Goal: Task Accomplishment & Management: Use online tool/utility

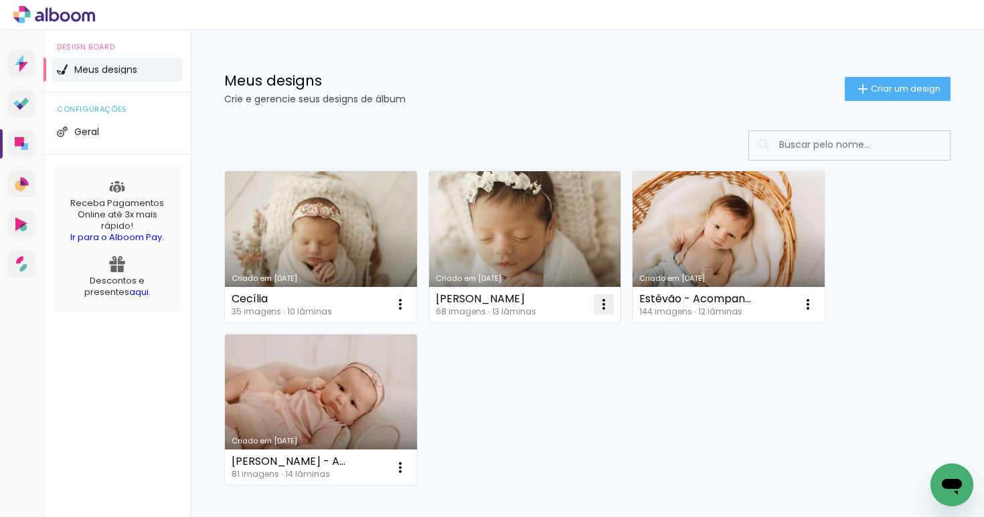
click at [604, 309] on iron-icon at bounding box center [604, 304] width 16 height 16
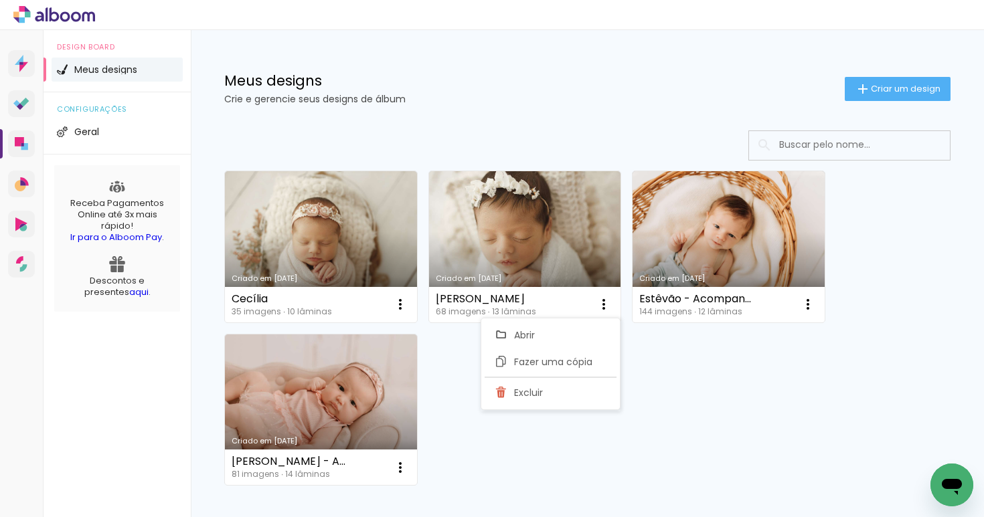
click at [739, 381] on div "Criado em 04/08/25 Cecília 35 imagens ∙ 10 lâminas Abrir Fazer uma cópia Exclui…" at bounding box center [587, 328] width 738 height 326
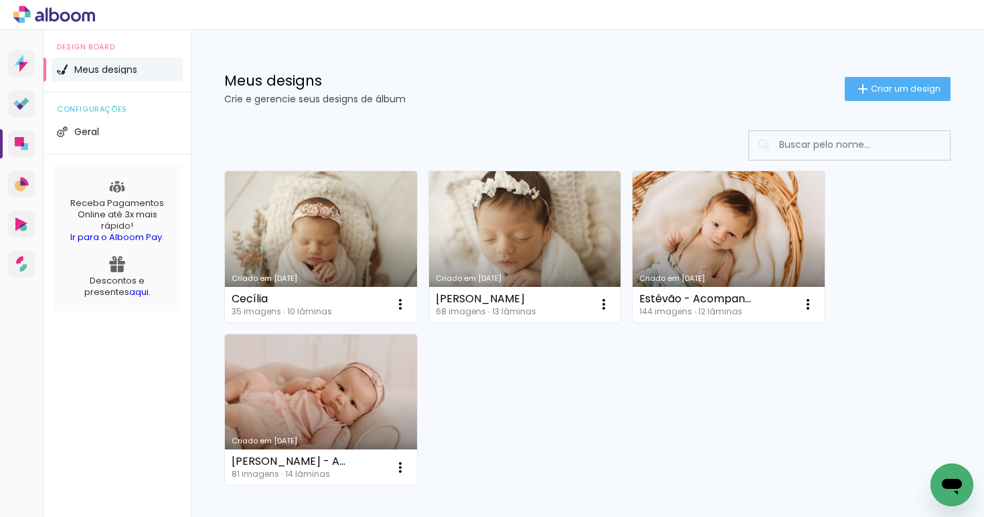
click at [756, 237] on link "Criado em [DATE]" at bounding box center [728, 246] width 192 height 151
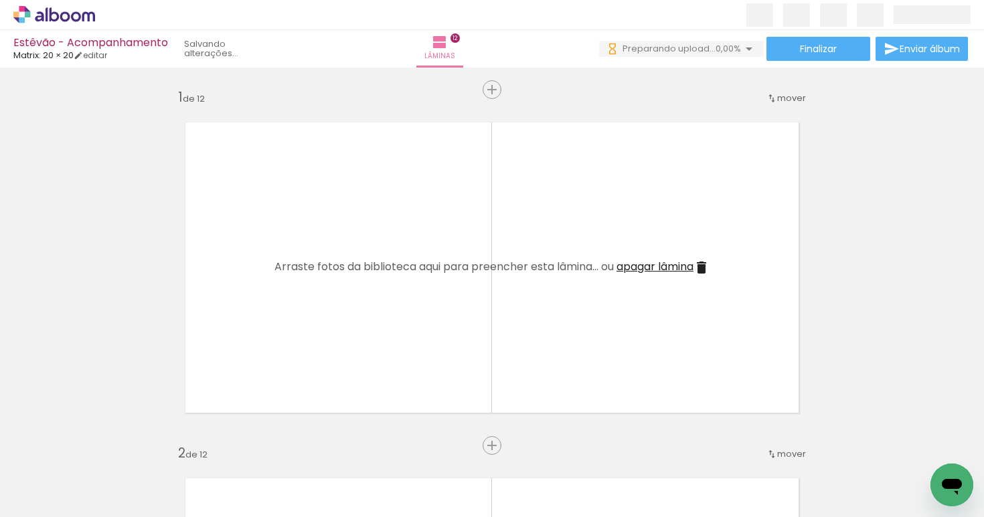
drag, startPoint x: 148, startPoint y: 470, endPoint x: 250, endPoint y: 371, distance: 142.0
click at [273, 315] on quentale-workspace at bounding box center [492, 258] width 984 height 517
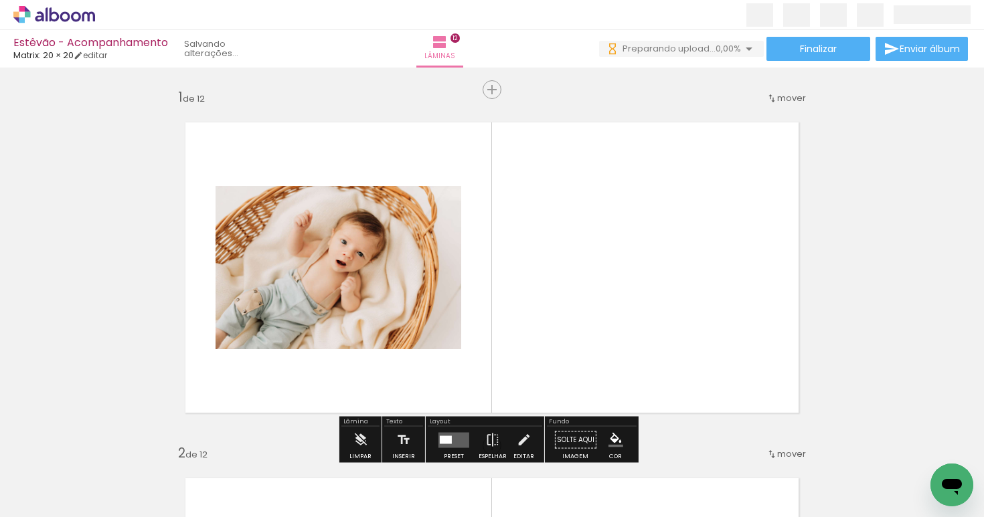
drag, startPoint x: 221, startPoint y: 485, endPoint x: 382, endPoint y: 308, distance: 239.2
click at [389, 297] on quentale-workspace at bounding box center [492, 258] width 984 height 517
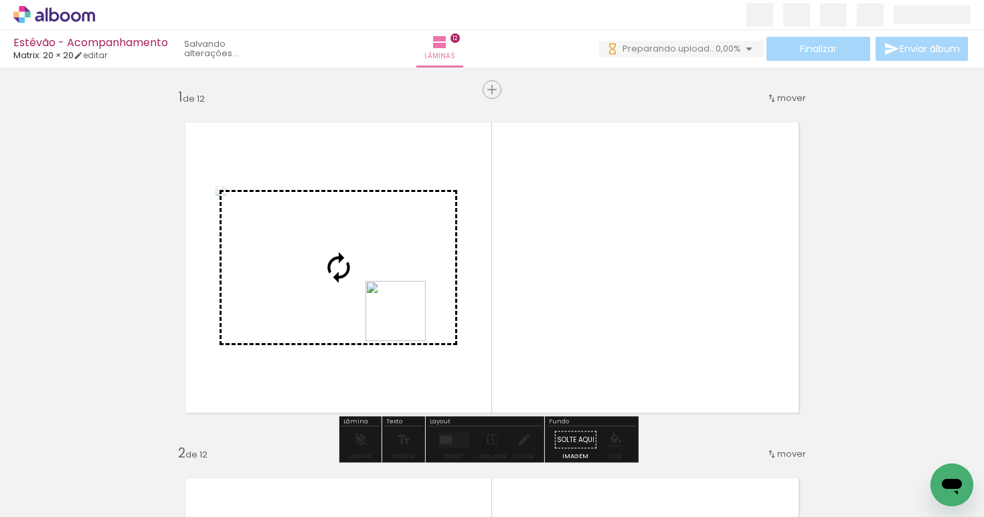
drag, startPoint x: 301, startPoint y: 470, endPoint x: 421, endPoint y: 300, distance: 208.5
click at [421, 300] on quentale-workspace at bounding box center [492, 258] width 984 height 517
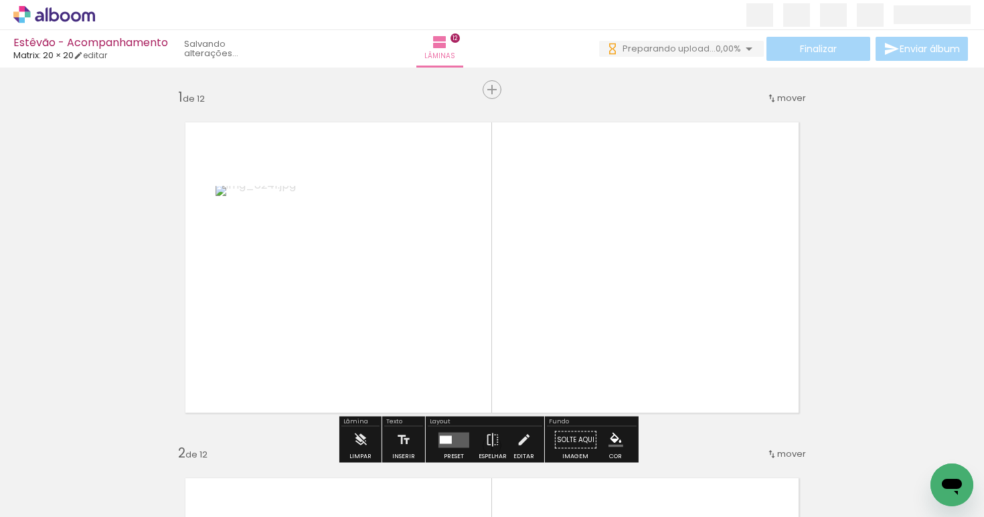
drag, startPoint x: 377, startPoint y: 489, endPoint x: 459, endPoint y: 369, distance: 145.5
click at [467, 321] on quentale-workspace at bounding box center [492, 258] width 984 height 517
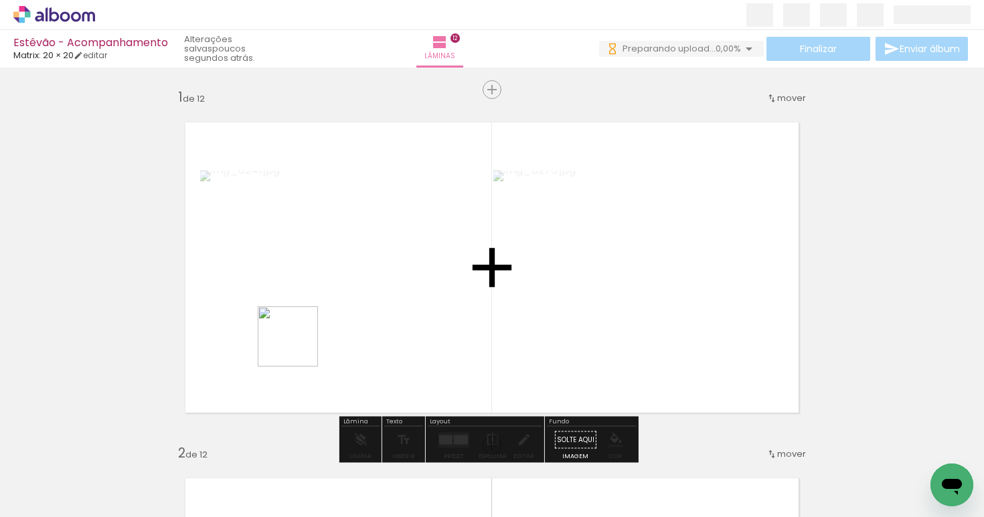
drag, startPoint x: 213, startPoint y: 469, endPoint x: 292, endPoint y: 356, distance: 137.9
click at [298, 347] on quentale-workspace at bounding box center [492, 258] width 984 height 517
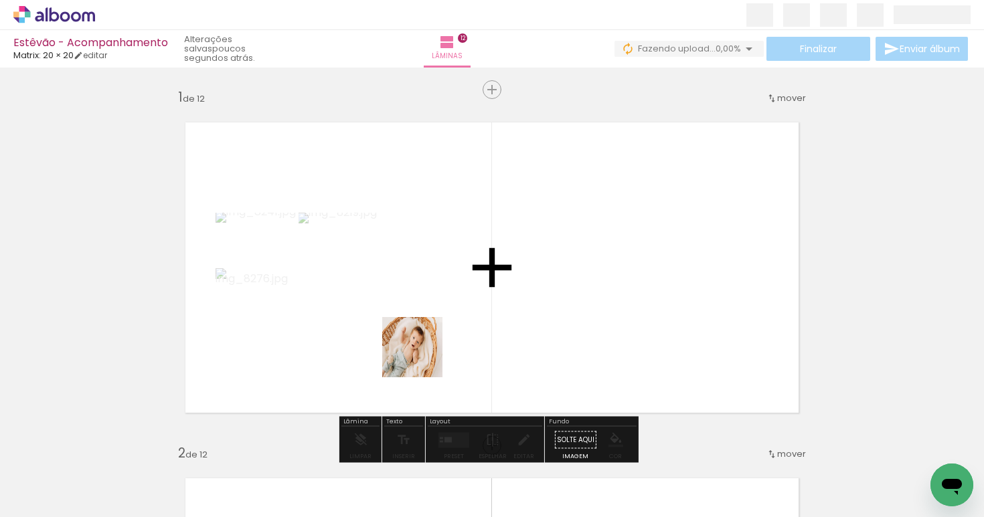
drag, startPoint x: 140, startPoint y: 483, endPoint x: 436, endPoint y: 355, distance: 322.2
click at [436, 355] on quentale-workspace at bounding box center [492, 258] width 984 height 517
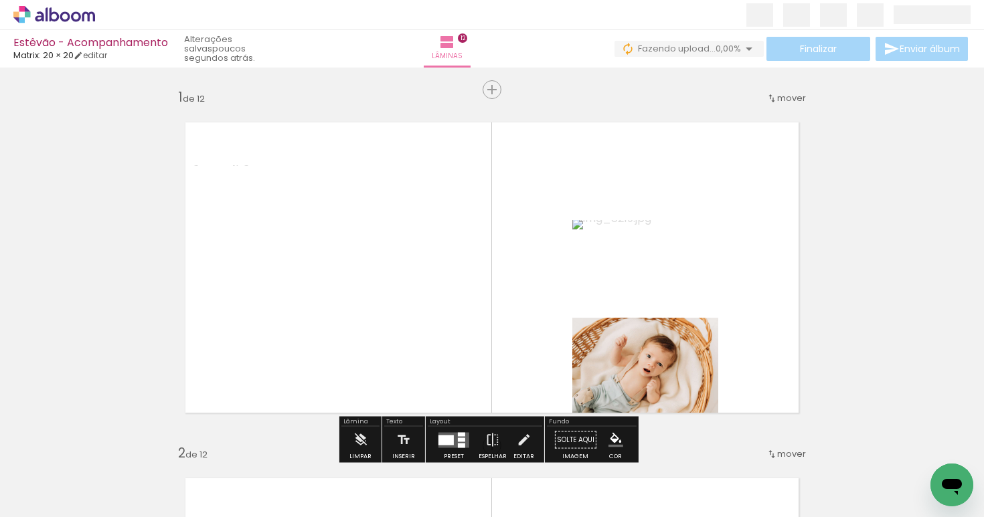
drag, startPoint x: 445, startPoint y: 480, endPoint x: 477, endPoint y: 383, distance: 101.6
click at [470, 368] on quentale-workspace at bounding box center [492, 258] width 984 height 517
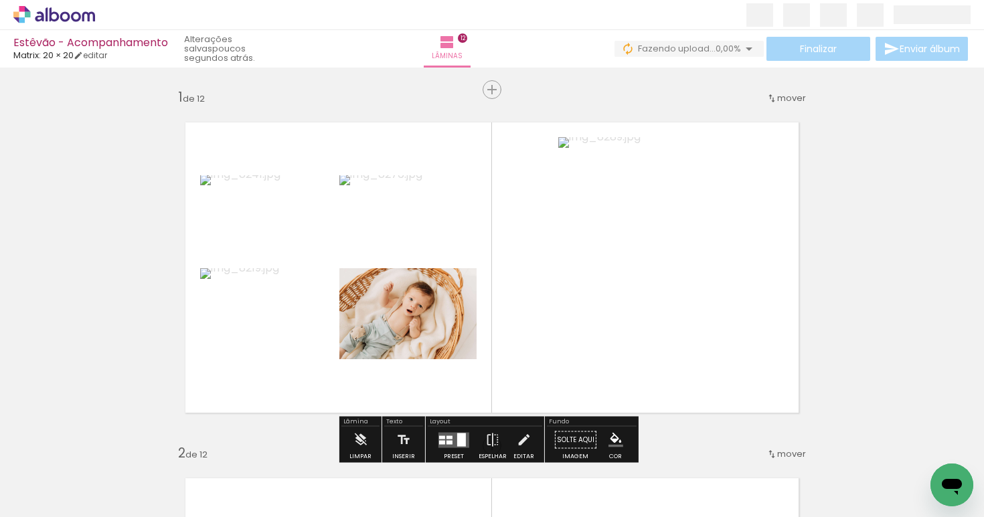
scroll to position [143, 0]
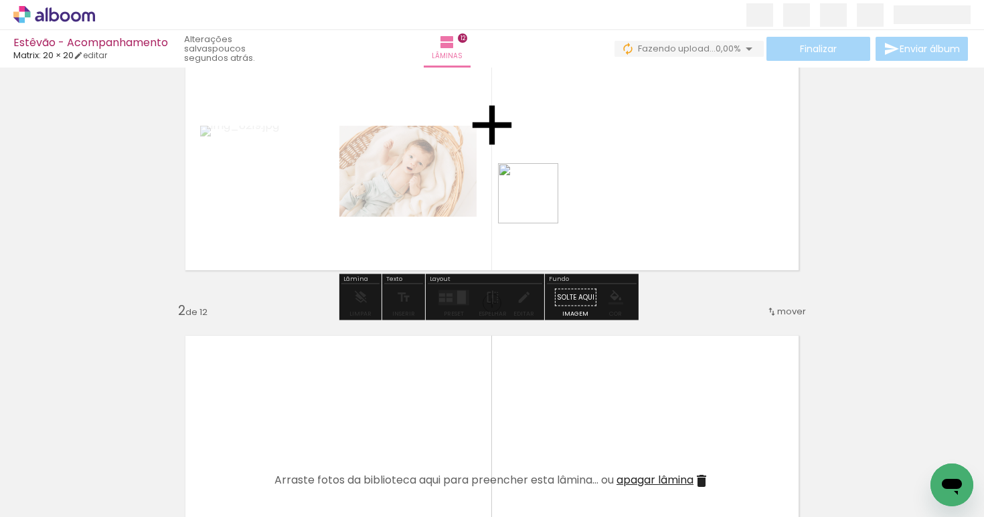
drag, startPoint x: 510, startPoint y: 472, endPoint x: 539, endPoint y: 223, distance: 251.3
click at [539, 200] on quentale-workspace at bounding box center [492, 258] width 984 height 517
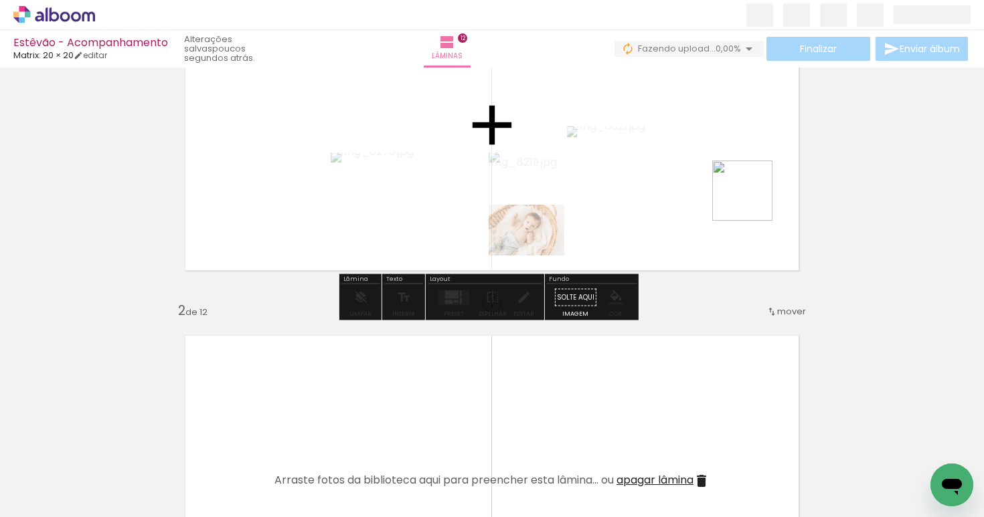
drag, startPoint x: 590, startPoint y: 475, endPoint x: 743, endPoint y: 209, distance: 307.0
click at [753, 195] on quentale-workspace at bounding box center [492, 258] width 984 height 517
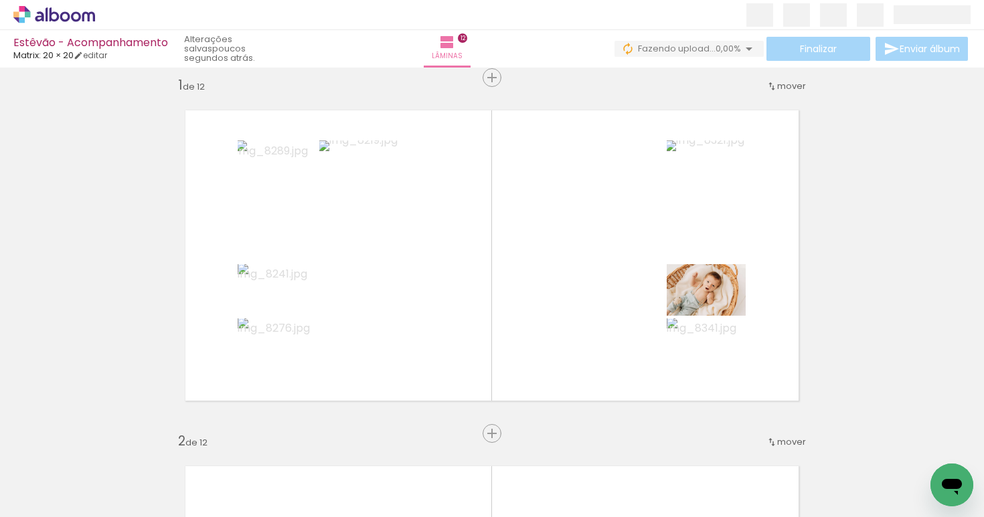
scroll to position [9, 0]
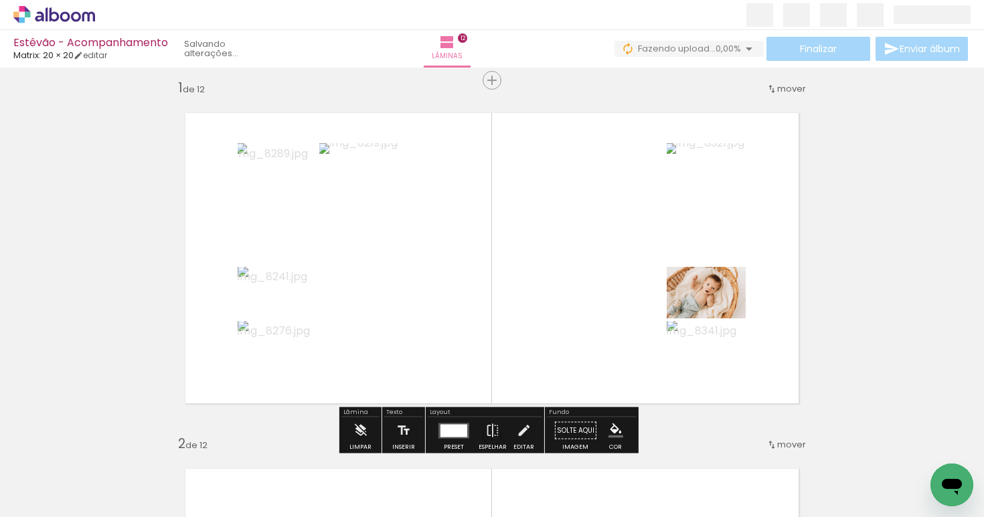
click at [454, 428] on div at bounding box center [453, 430] width 27 height 13
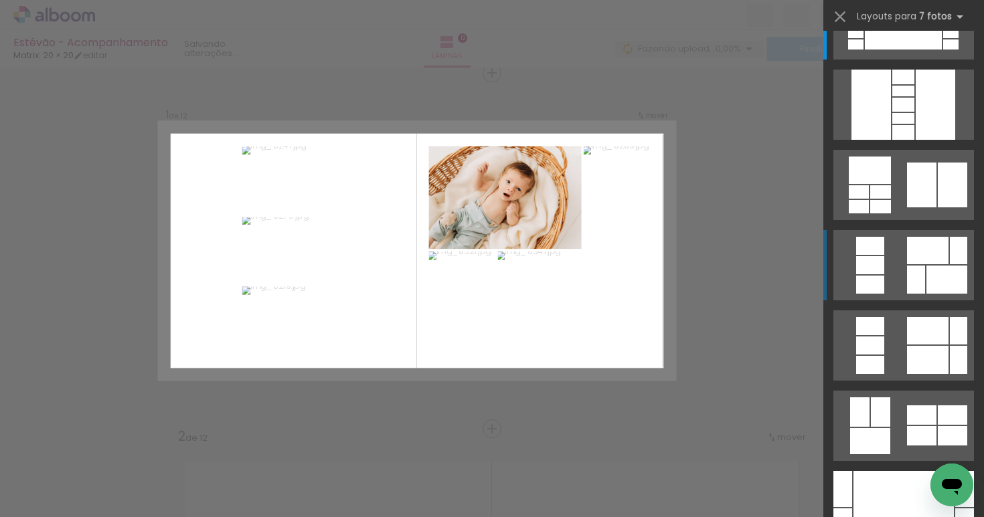
scroll to position [131, 0]
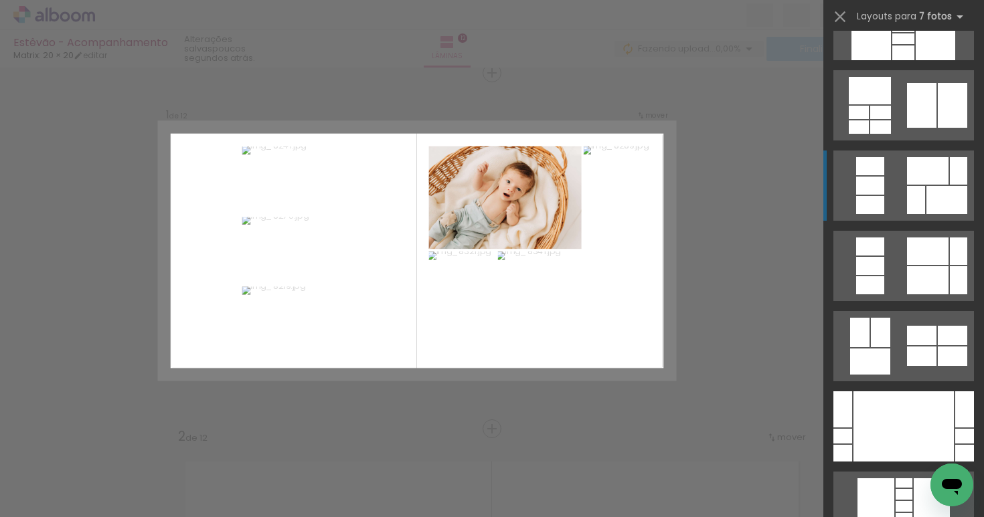
click at [925, 183] on div at bounding box center [927, 170] width 41 height 27
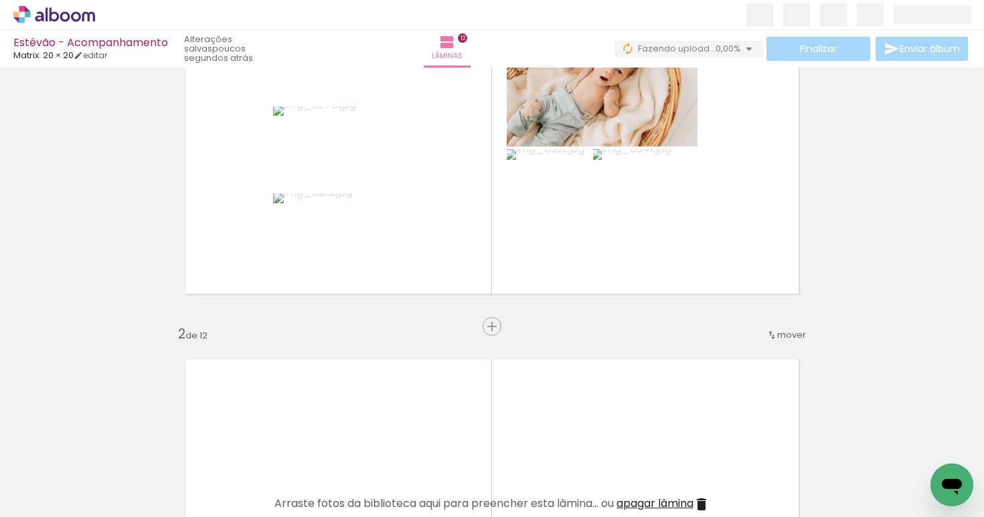
scroll to position [201, 0]
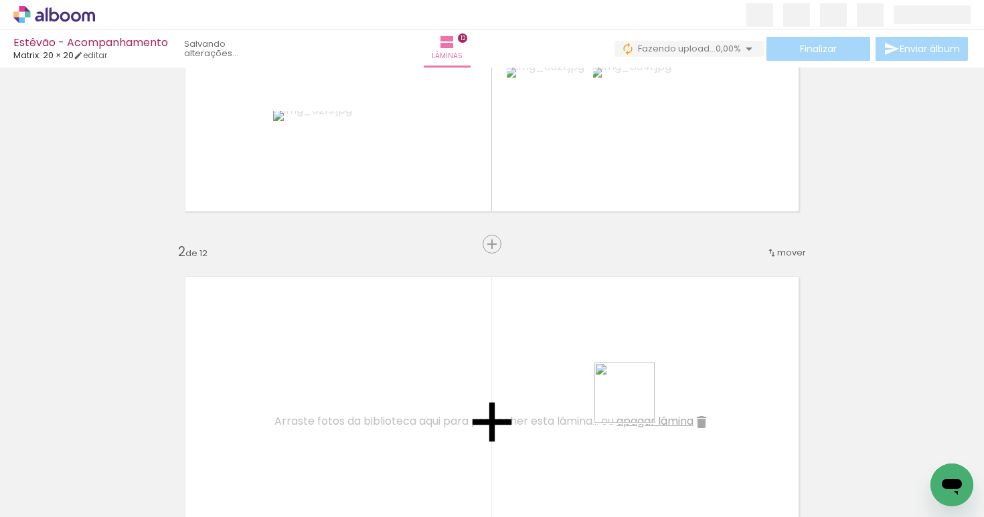
drag, startPoint x: 654, startPoint y: 459, endPoint x: 636, endPoint y: 395, distance: 66.7
click at [632, 393] on quentale-workspace at bounding box center [492, 258] width 984 height 517
drag, startPoint x: 734, startPoint y: 476, endPoint x: 656, endPoint y: 357, distance: 142.7
click at [656, 357] on quentale-workspace at bounding box center [492, 258] width 984 height 517
drag, startPoint x: 816, startPoint y: 486, endPoint x: 735, endPoint y: 384, distance: 129.6
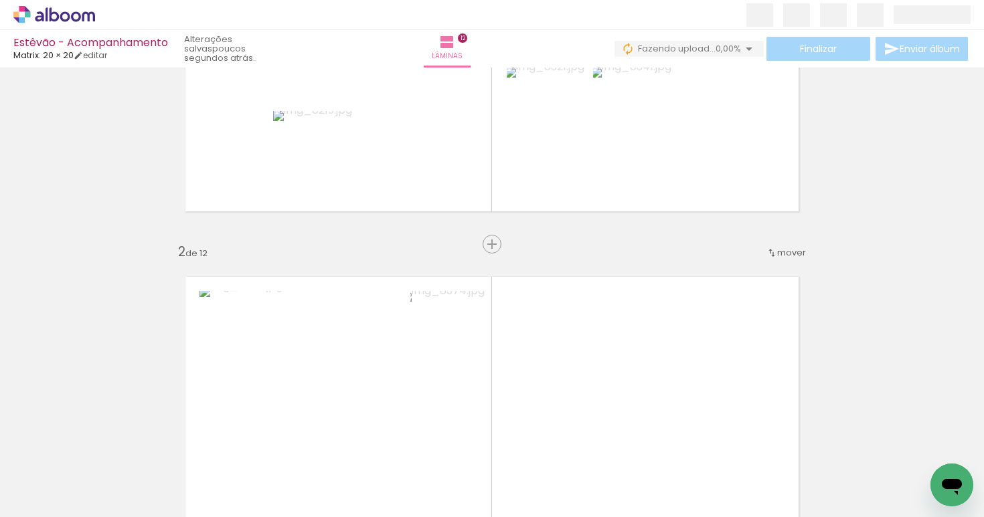
click at [698, 351] on quentale-workspace at bounding box center [492, 258] width 984 height 517
drag, startPoint x: 871, startPoint y: 450, endPoint x: 727, endPoint y: 377, distance: 162.2
click at [726, 377] on quentale-workspace at bounding box center [492, 258] width 984 height 517
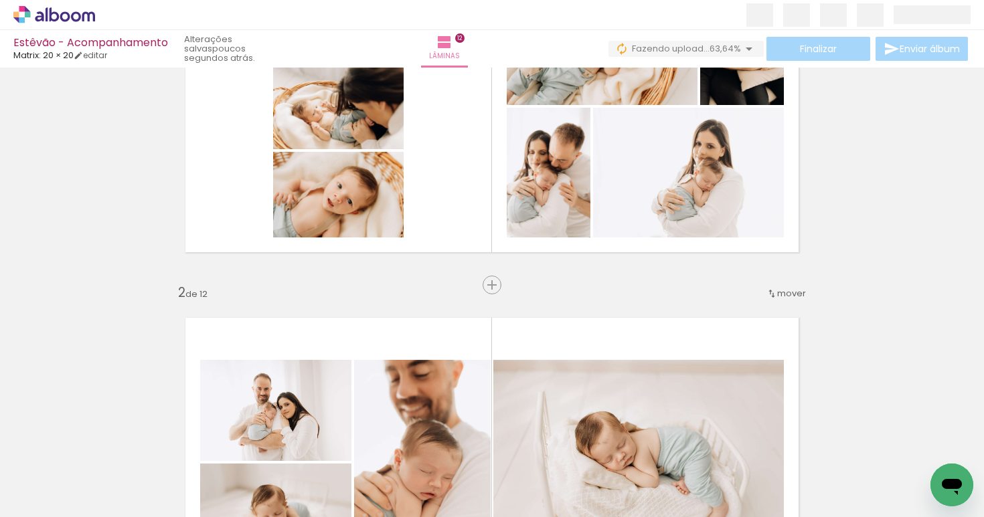
scroll to position [0, 0]
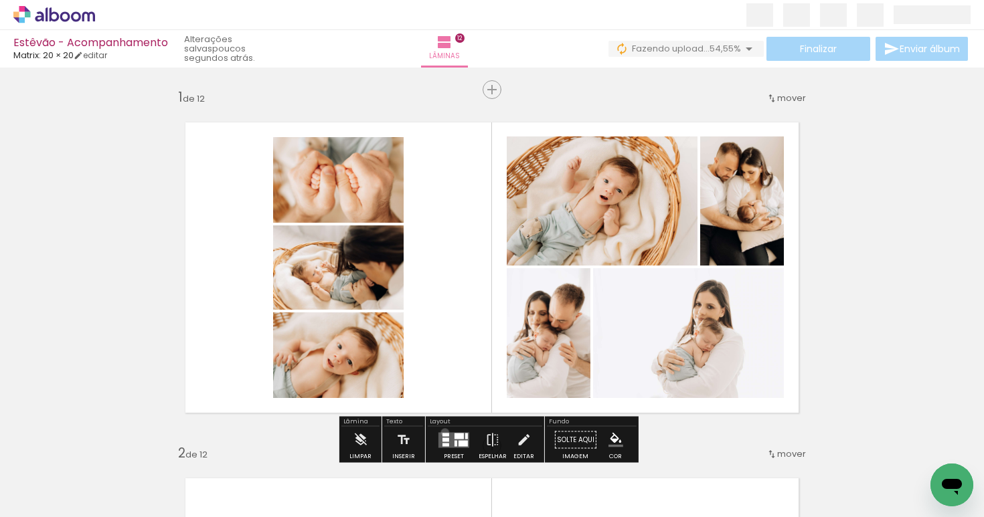
click at [442, 433] on div at bounding box center [445, 434] width 7 height 3
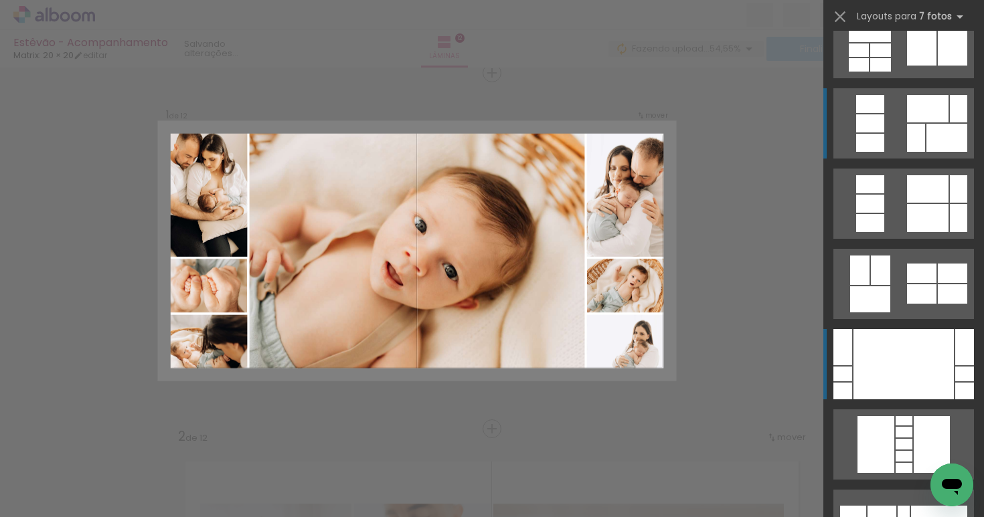
scroll to position [284, 0]
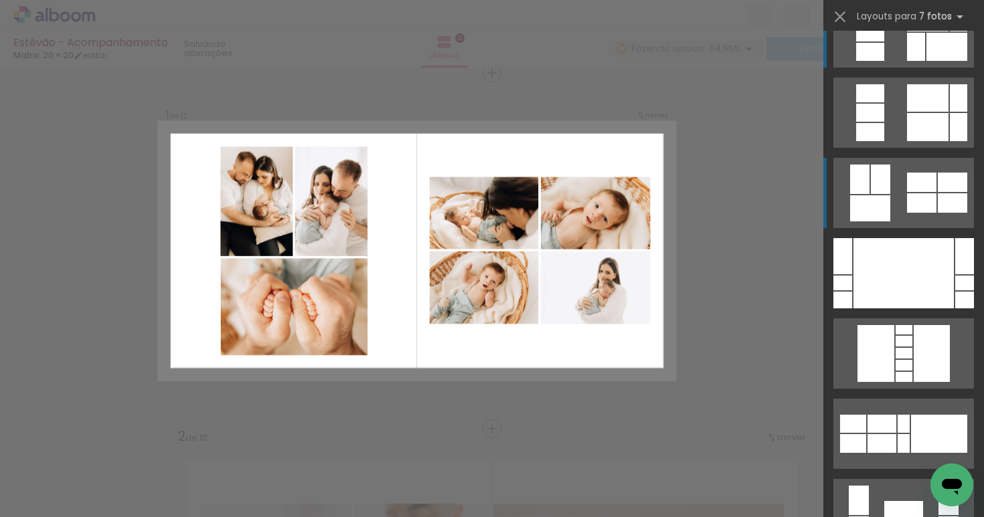
click at [921, 205] on div at bounding box center [921, 202] width 29 height 19
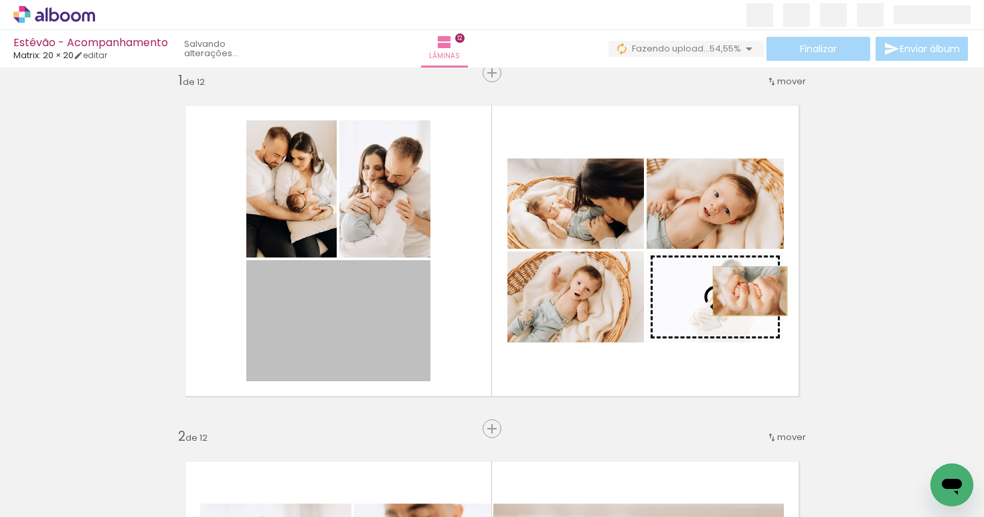
drag, startPoint x: 365, startPoint y: 327, endPoint x: 745, endPoint y: 291, distance: 381.1
click at [0, 0] on slot at bounding box center [0, 0] width 0 height 0
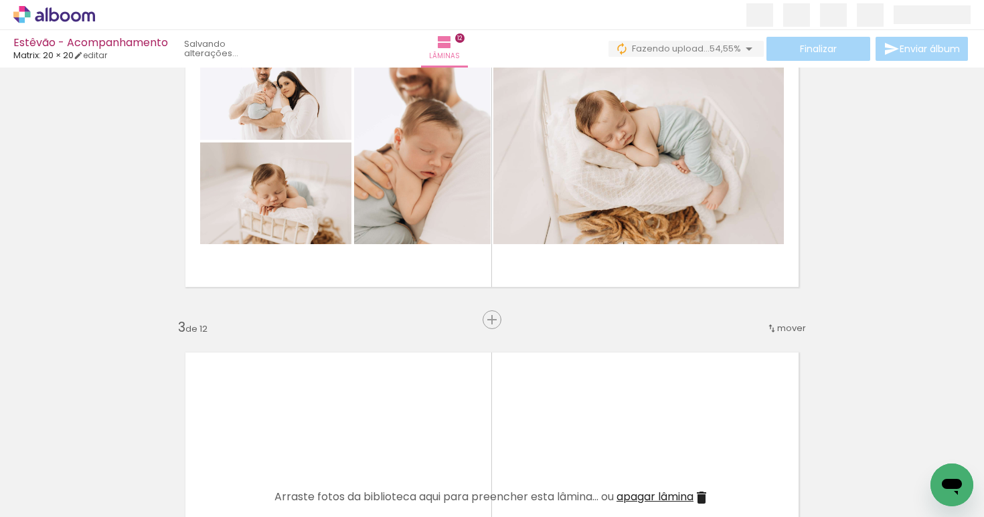
scroll to position [679, 0]
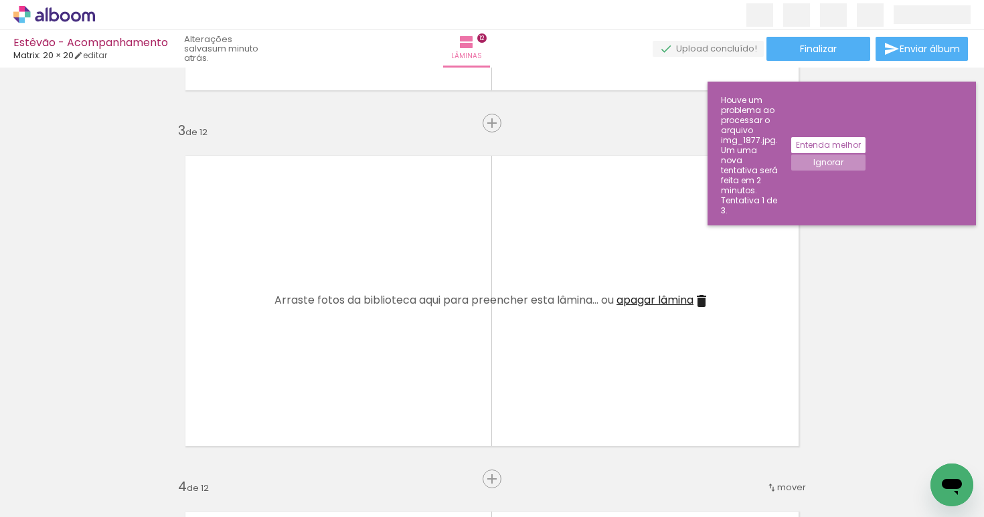
click at [0, 0] on slot "Entenda melhor" at bounding box center [0, 0] width 0 height 0
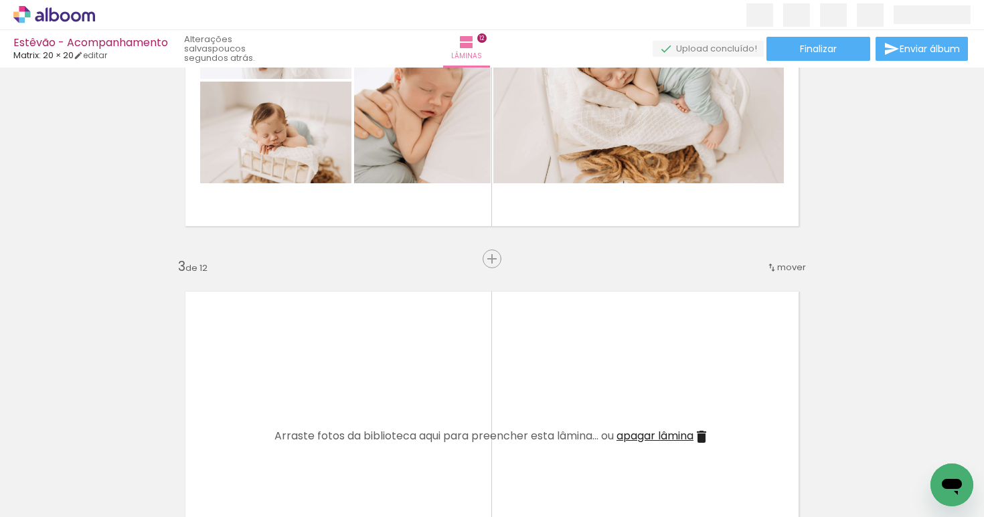
scroll to position [0, 704]
click at [110, 476] on iron-horizontal-list at bounding box center [96, 476] width 27 height 84
click at [110, 468] on iron-horizontal-list at bounding box center [96, 476] width 27 height 84
click at [33, 505] on span "Adicionar Fotos" at bounding box center [47, 499] width 40 height 15
click at [0, 0] on input "file" at bounding box center [0, 0] width 0 height 0
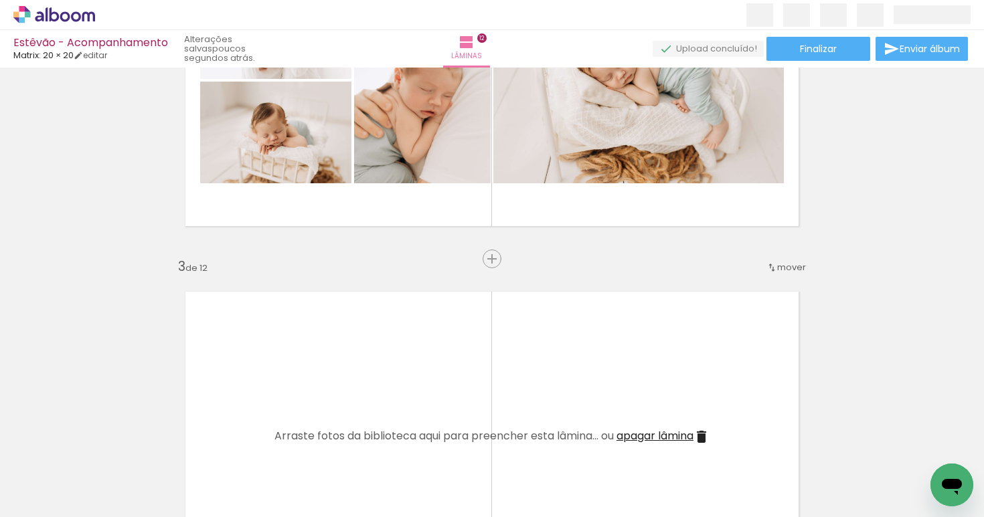
click at [110, 462] on iron-horizontal-list at bounding box center [96, 476] width 27 height 84
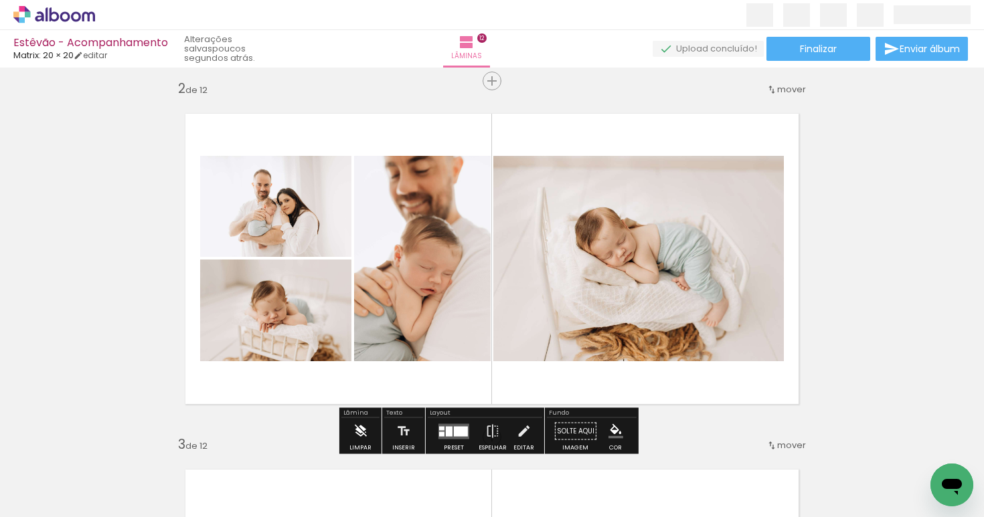
scroll to position [365, 0]
click at [361, 426] on iron-icon at bounding box center [360, 431] width 15 height 27
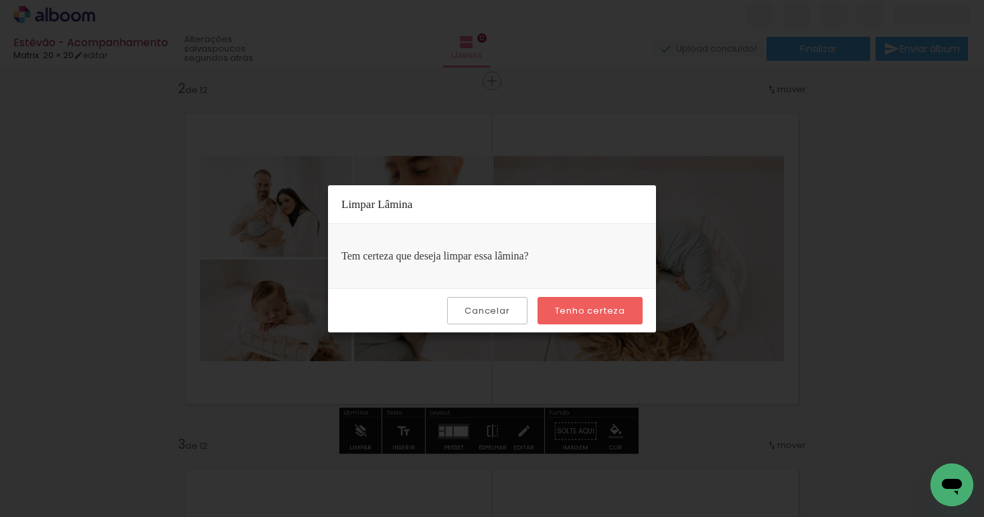
click at [567, 303] on paper-button "Tenho certeza" at bounding box center [589, 310] width 105 height 27
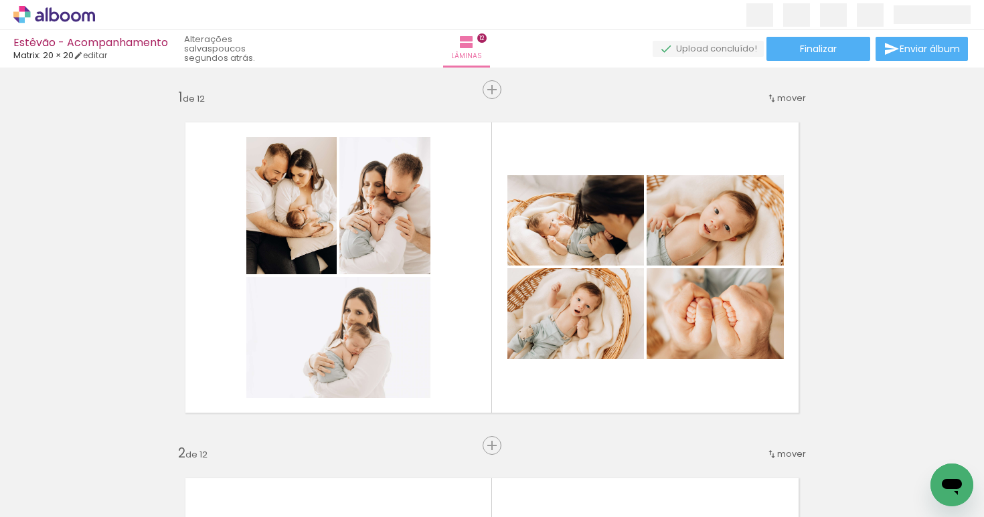
scroll to position [0, 162]
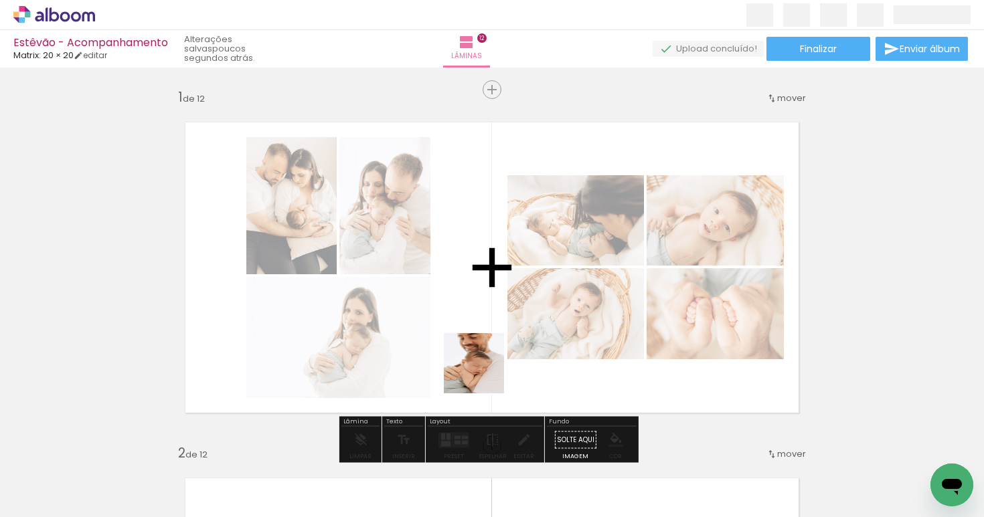
drag, startPoint x: 505, startPoint y: 472, endPoint x: 482, endPoint y: 371, distance: 103.4
click at [482, 371] on quentale-workspace at bounding box center [492, 258] width 984 height 517
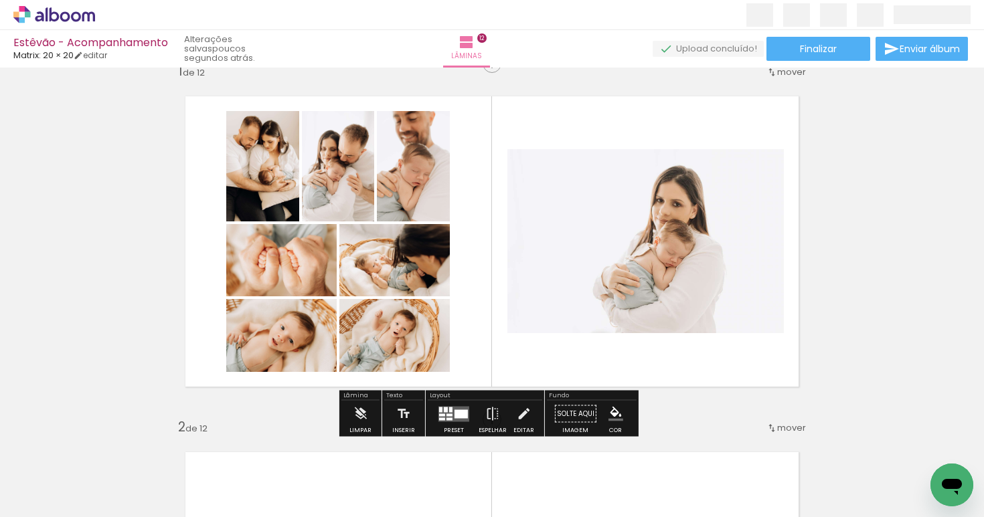
scroll to position [27, 0]
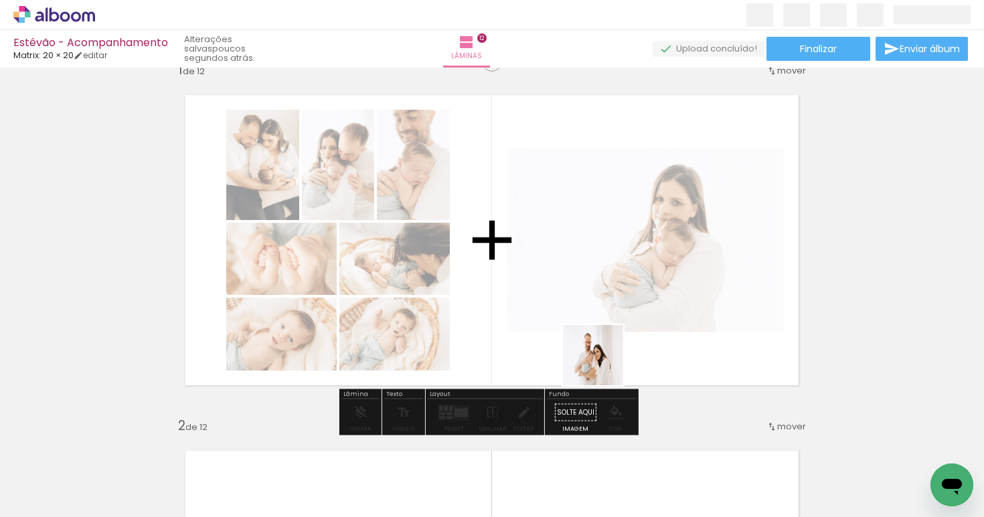
drag, startPoint x: 589, startPoint y: 476, endPoint x: 603, endPoint y: 348, distance: 128.6
click at [603, 348] on quentale-workspace at bounding box center [492, 258] width 984 height 517
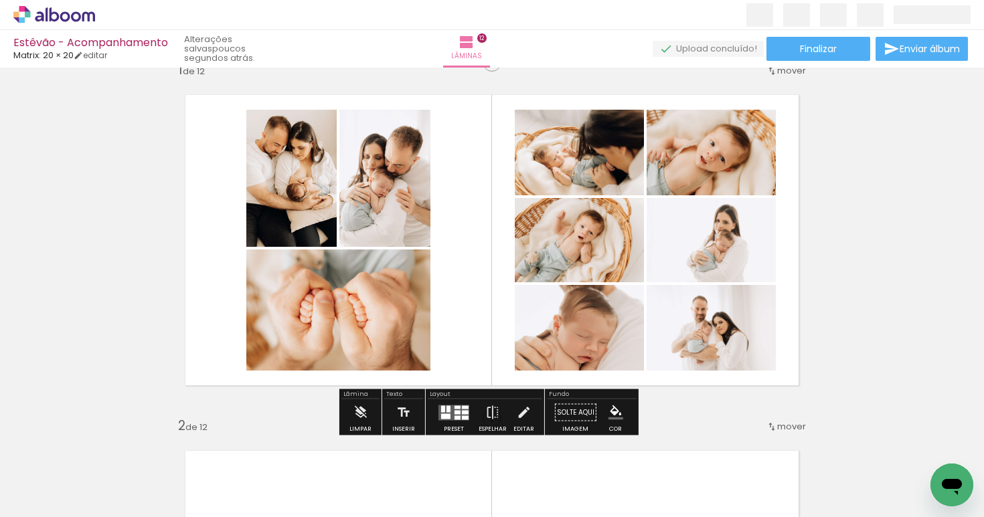
drag, startPoint x: 661, startPoint y: 481, endPoint x: 689, endPoint y: 359, distance: 125.6
click at [661, 298] on quentale-workspace at bounding box center [492, 258] width 984 height 517
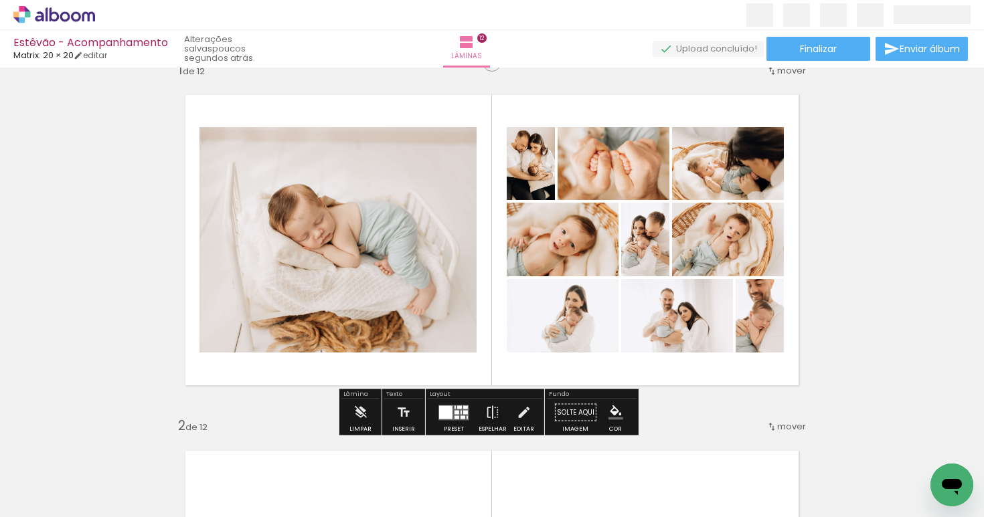
drag, startPoint x: 717, startPoint y: 470, endPoint x: 584, endPoint y: 392, distance: 154.5
click at [662, 327] on quentale-workspace at bounding box center [492, 258] width 984 height 517
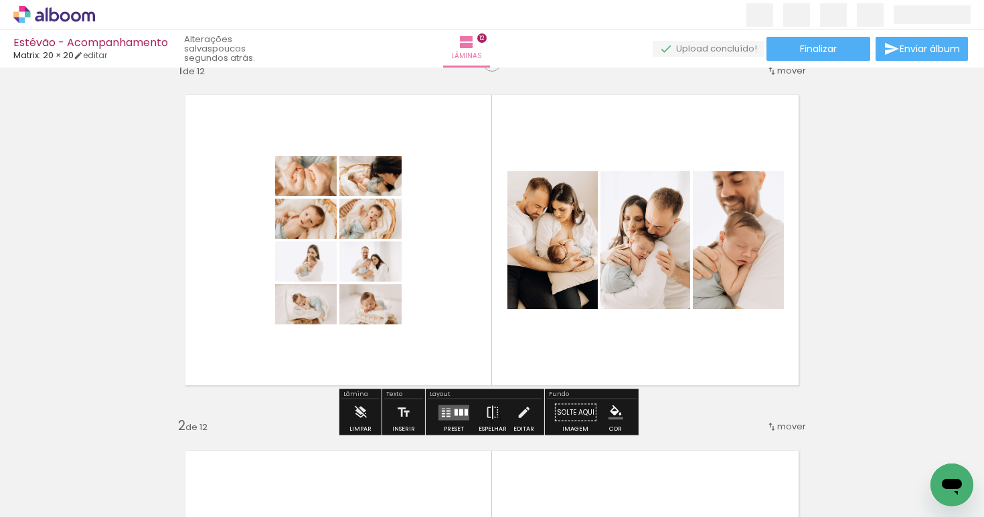
click at [450, 409] on quentale-layouter at bounding box center [453, 412] width 31 height 15
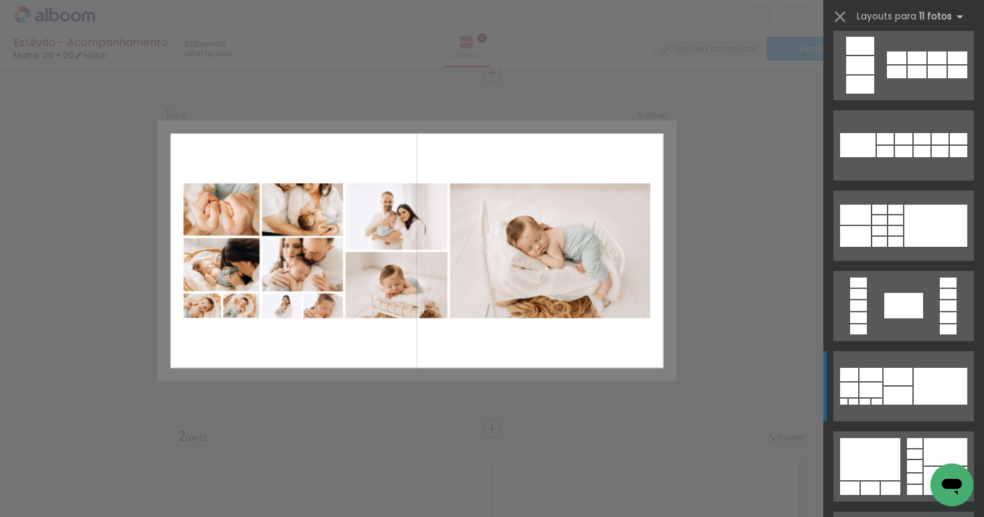
scroll to position [1400, 0]
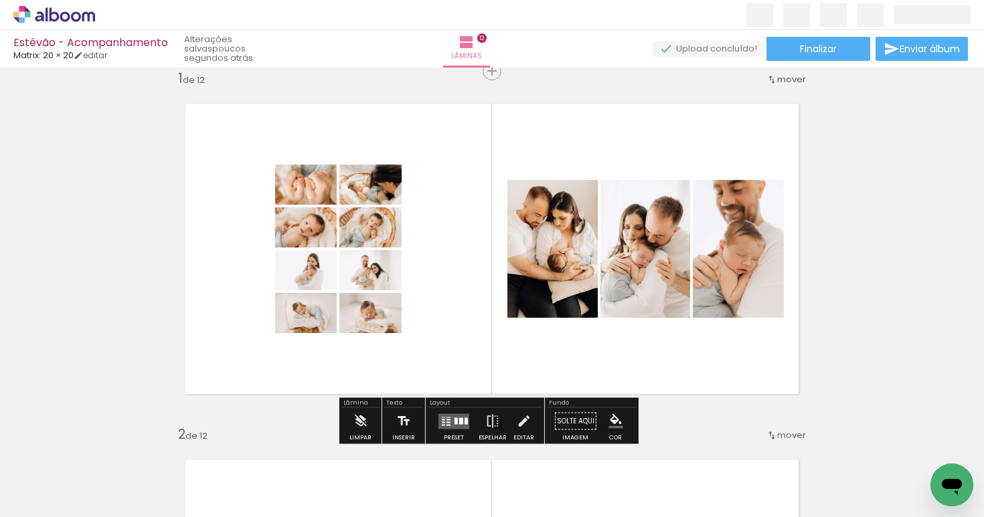
scroll to position [19, 0]
click at [360, 409] on iron-icon at bounding box center [360, 421] width 15 height 27
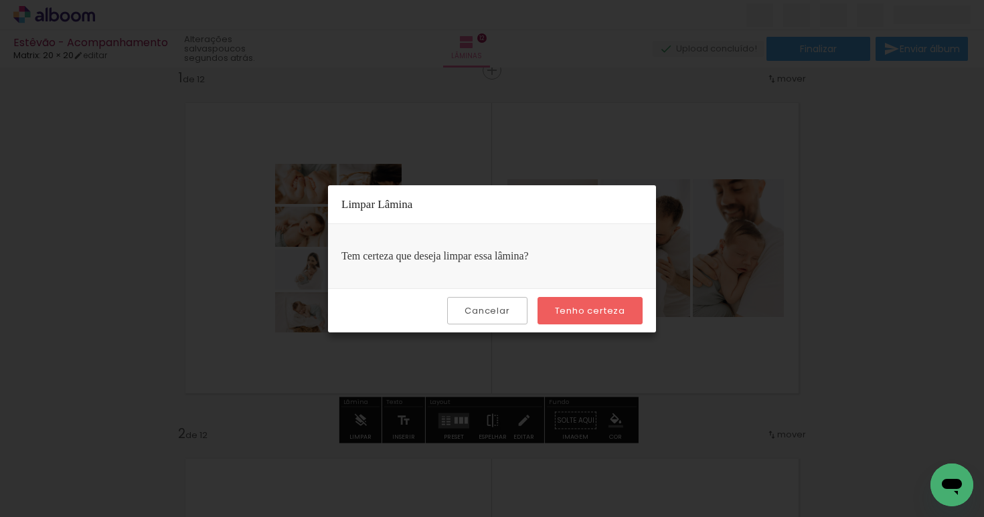
click at [638, 300] on paper-button "Tenho certeza" at bounding box center [589, 310] width 105 height 27
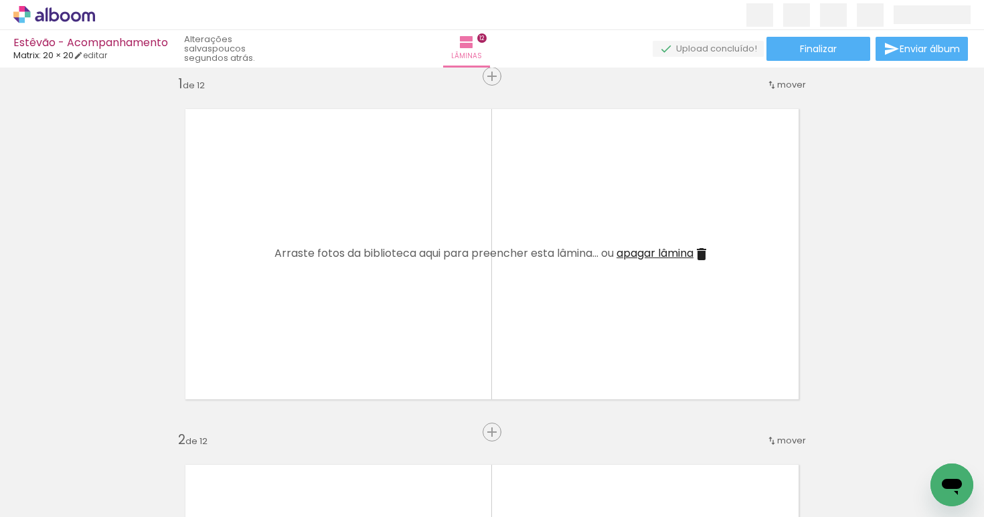
scroll to position [0, 0]
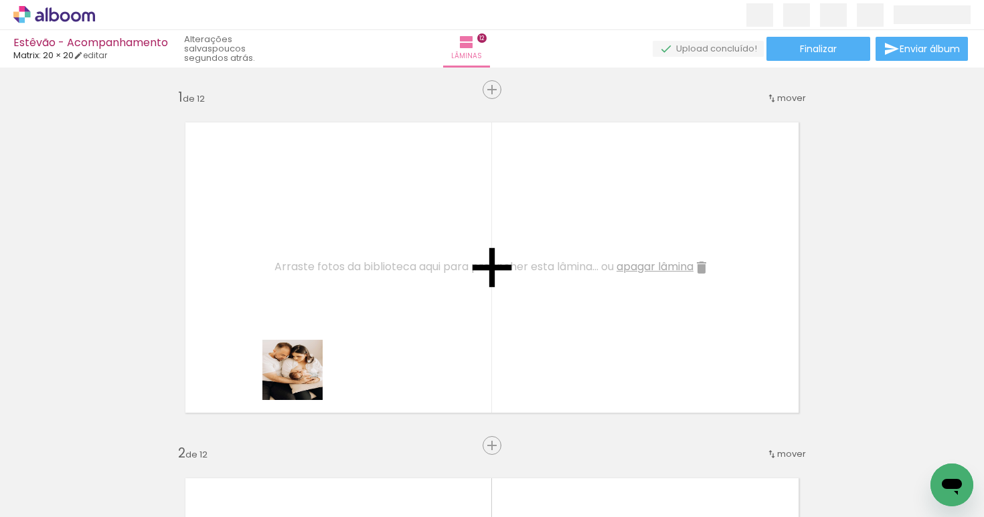
drag, startPoint x: 283, startPoint y: 471, endPoint x: 302, endPoint y: 380, distance: 93.1
click at [302, 380] on quentale-workspace at bounding box center [492, 258] width 984 height 517
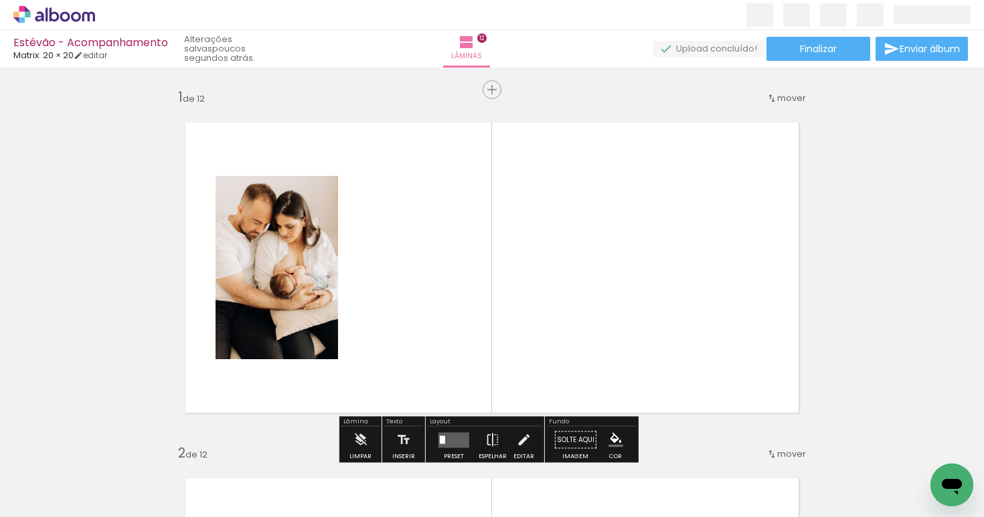
drag, startPoint x: 371, startPoint y: 458, endPoint x: 428, endPoint y: 385, distance: 92.6
click at [409, 352] on quentale-workspace at bounding box center [492, 258] width 984 height 517
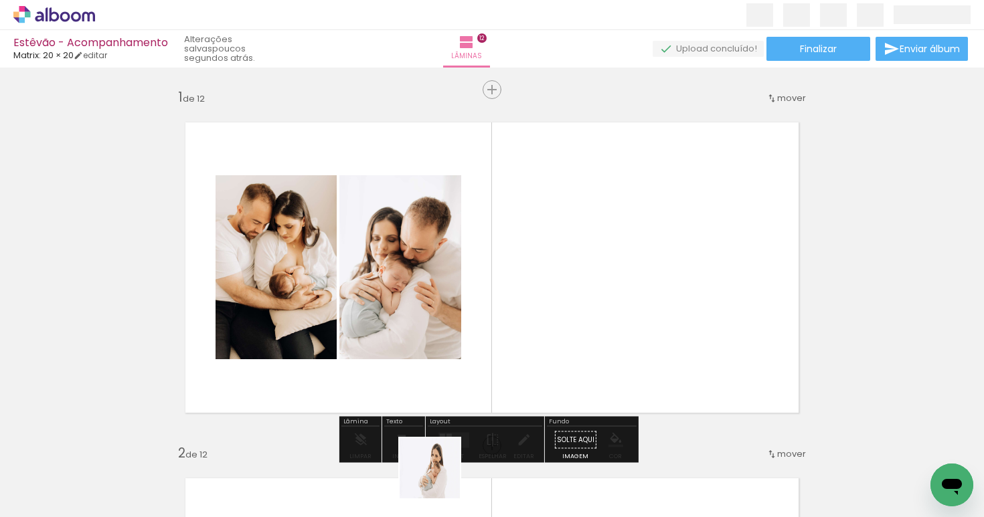
drag, startPoint x: 440, startPoint y: 478, endPoint x: 507, endPoint y: 415, distance: 92.3
click at [506, 341] on quentale-workspace at bounding box center [492, 258] width 984 height 517
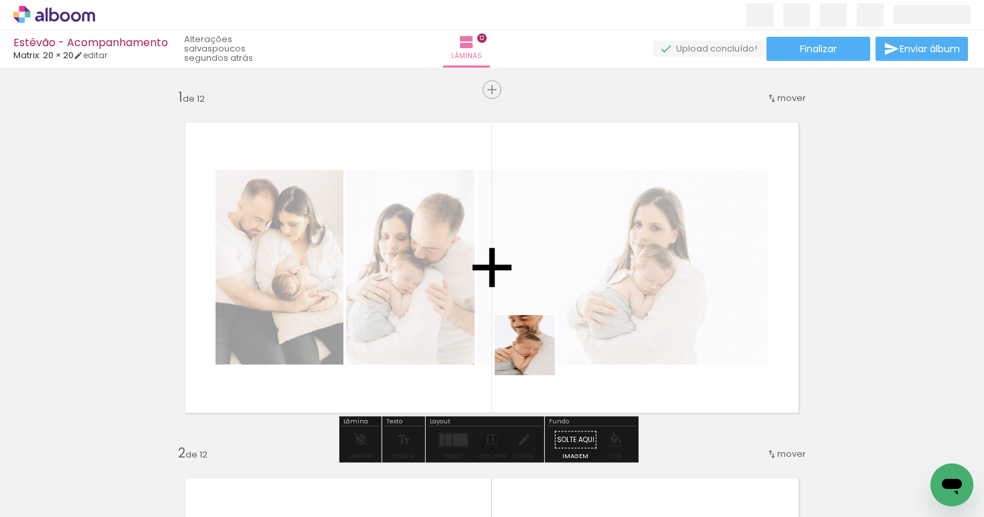
drag, startPoint x: 513, startPoint y: 443, endPoint x: 573, endPoint y: 425, distance: 62.2
click at [535, 350] on quentale-workspace at bounding box center [492, 258] width 984 height 517
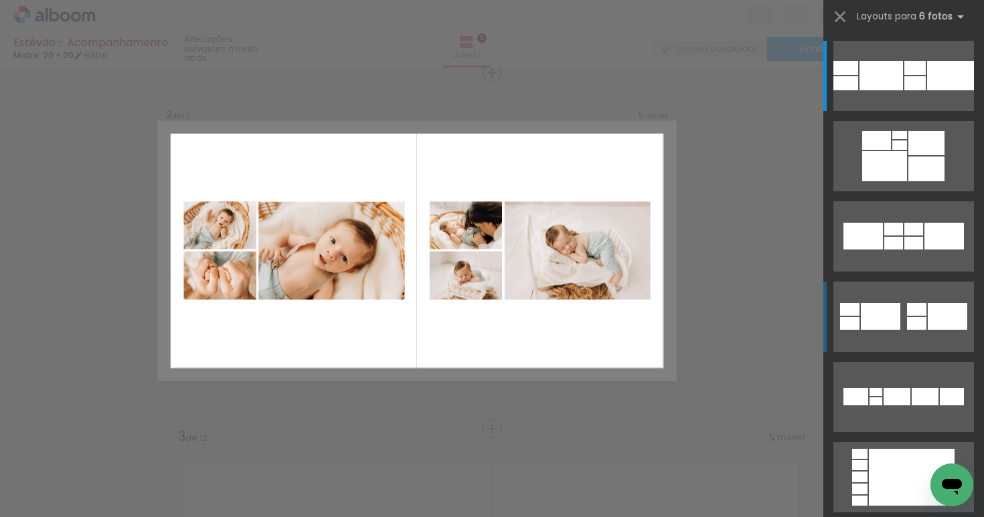
scroll to position [383, 0]
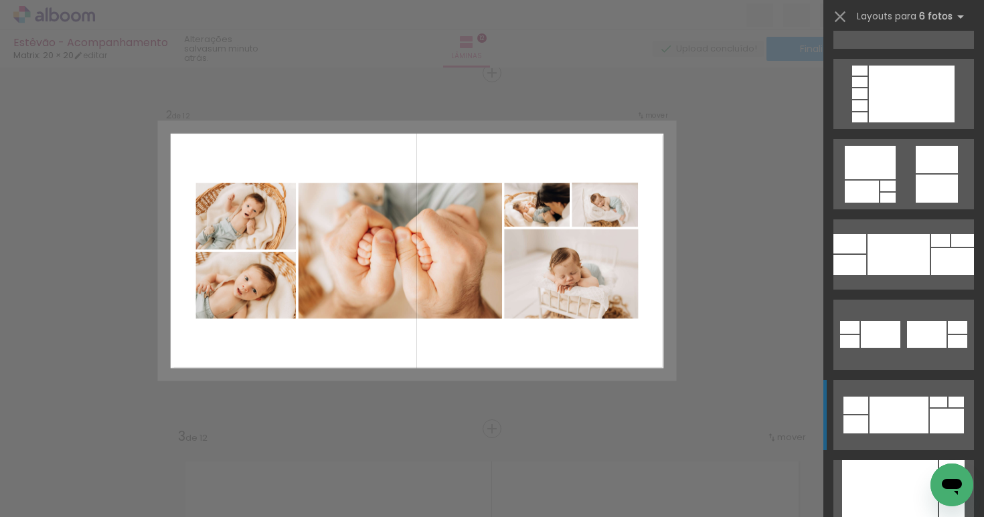
click at [901, 418] on div at bounding box center [898, 415] width 59 height 37
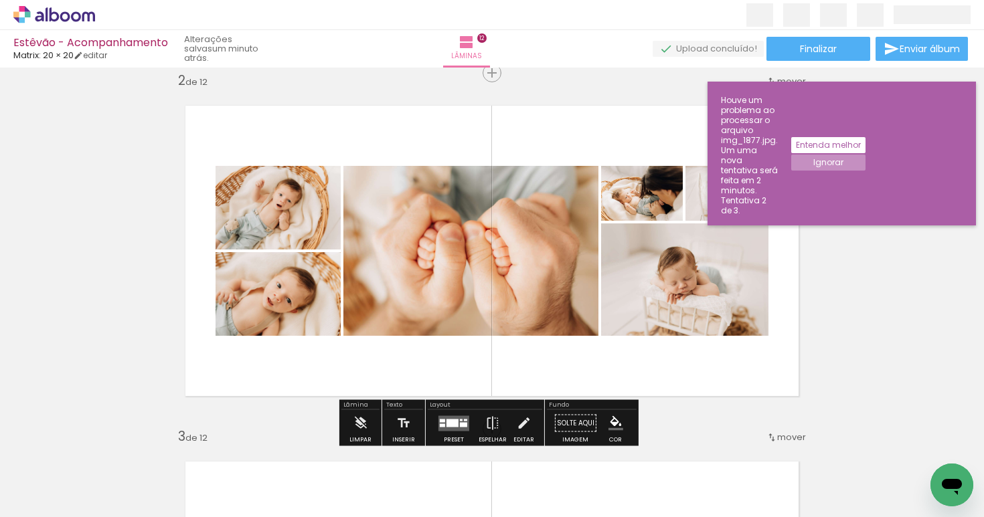
click at [865, 130] on div "Entenda melhor Ignorar" at bounding box center [822, 153] width 88 height 130
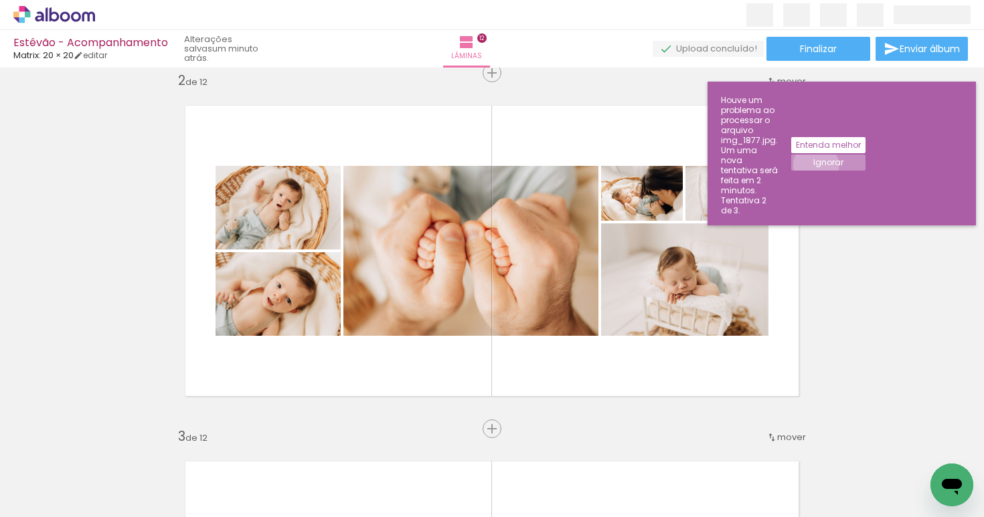
click at [0, 0] on slot "Ignorar" at bounding box center [0, 0] width 0 height 0
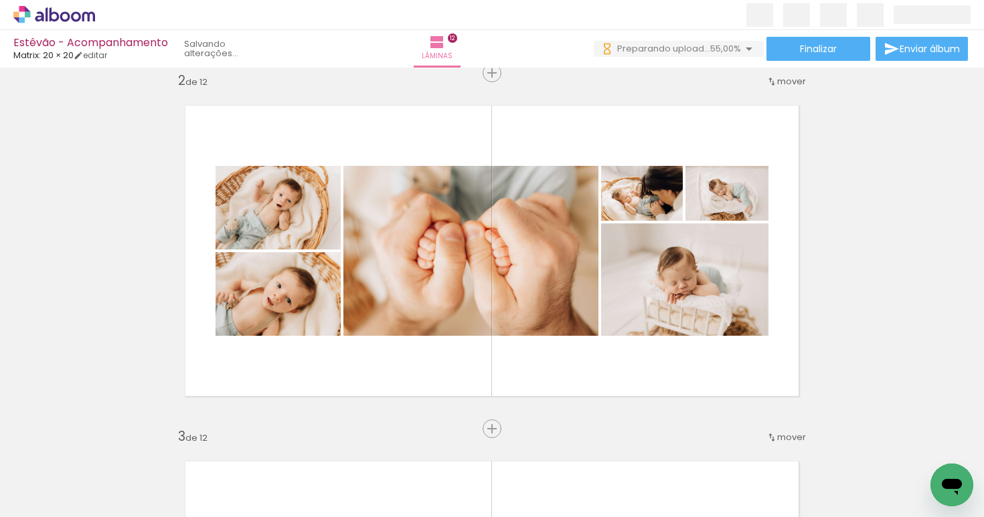
scroll to position [0, 704]
click at [110, 471] on iron-horizontal-list at bounding box center [96, 476] width 27 height 84
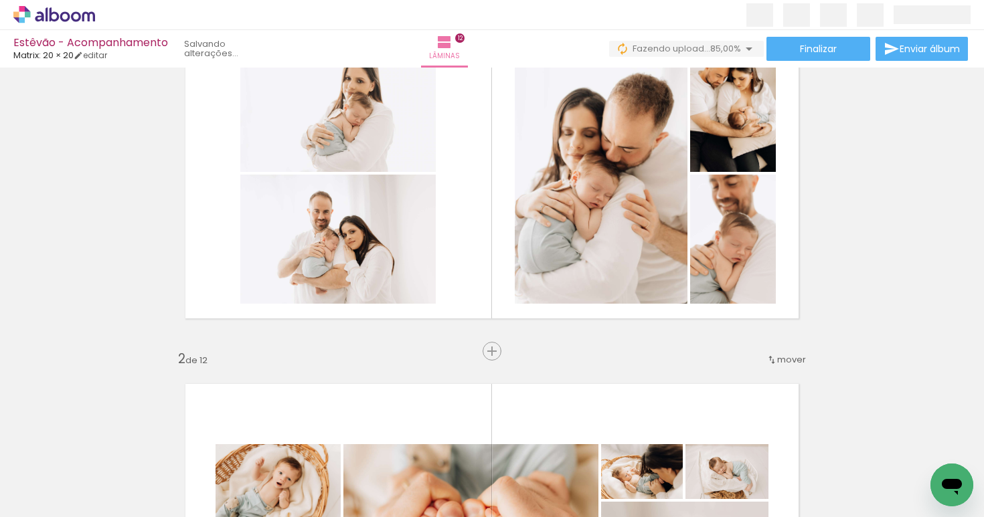
click at [110, 458] on iron-horizontal-list at bounding box center [96, 476] width 27 height 84
